Goal: Task Accomplishment & Management: Complete application form

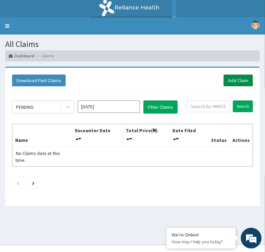
click at [236, 75] on link "Add Claim" at bounding box center [238, 81] width 29 height 12
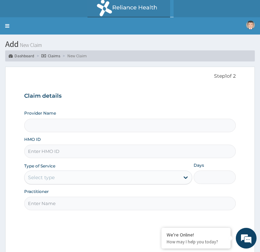
type input "BEACON HEALTH DIAGNOSTICS- SANGO"
click at [106, 145] on input "HMO ID" at bounding box center [130, 151] width 212 height 13
paste input "KOM/10014/A"
type input "KOM/10014/A"
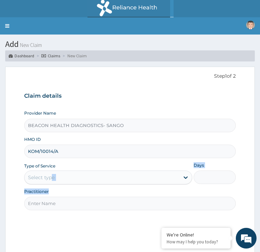
drag, startPoint x: 126, startPoint y: 171, endPoint x: 125, endPoint y: 161, distance: 10.0
click at [125, 161] on div "Provider Name BEACON HEALTH DIAGNOSTICS- SANGO HMO ID KOM/10014/A Type of Servi…" at bounding box center [130, 160] width 212 height 100
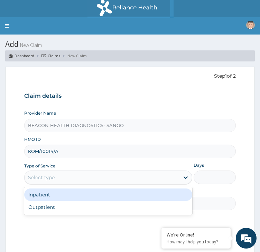
click at [55, 174] on div "Select type" at bounding box center [41, 177] width 27 height 7
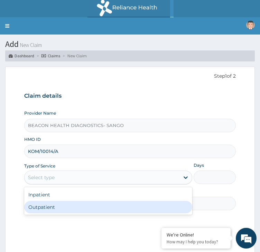
click at [122, 201] on div "Outpatient" at bounding box center [108, 207] width 168 height 12
type input "1"
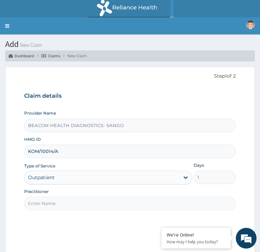
click at [121, 197] on input "Practitioner" at bounding box center [130, 203] width 212 height 13
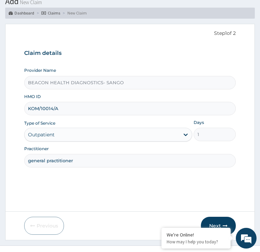
type input "general practitioner"
click at [225, 217] on button "Next" at bounding box center [218, 226] width 35 height 18
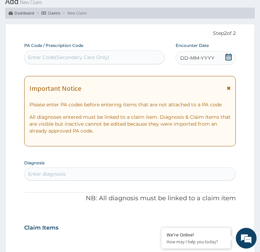
click at [101, 52] on div "Enter Code(Secondary Care Only)" at bounding box center [95, 57] width 140 height 11
paste input "PA/OF1861"
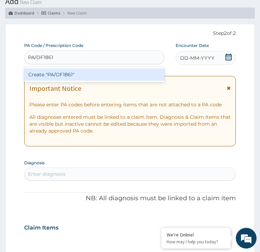
click at [54, 54] on input "PA/OF1861" at bounding box center [41, 57] width 26 height 7
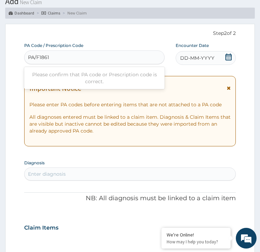
type input "PA/0F1861"
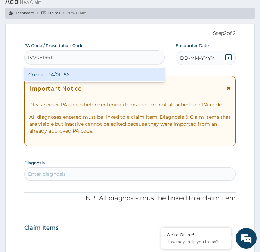
click at [143, 68] on div "Create "PA/0F1861"" at bounding box center [94, 74] width 140 height 12
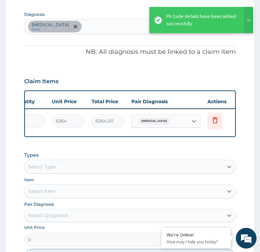
scroll to position [333, 0]
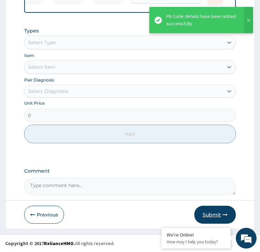
click at [213, 213] on button "Submit" at bounding box center [214, 215] width 41 height 18
